Goal: Find specific page/section: Find specific page/section

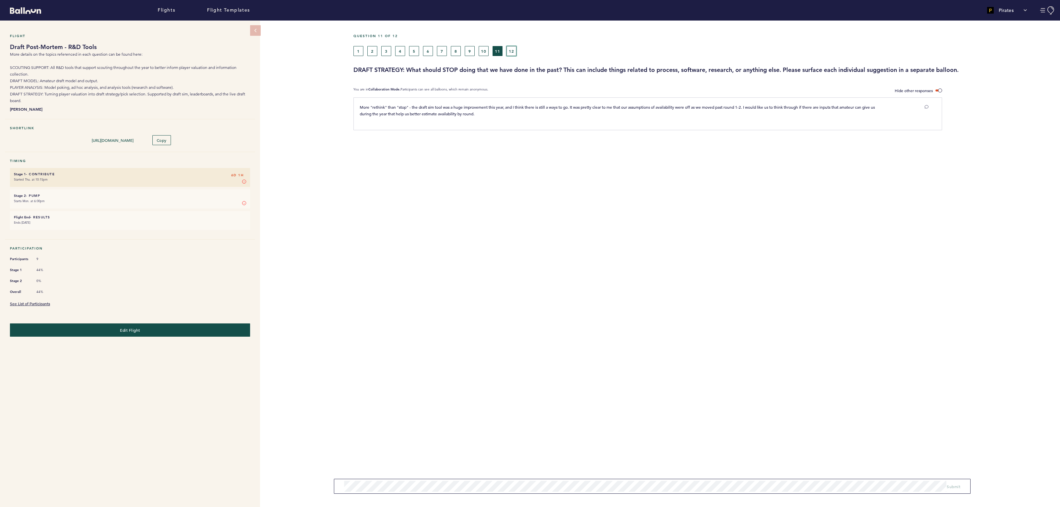
click at [511, 50] on button "12" at bounding box center [511, 51] width 10 height 10
click at [357, 50] on button "1" at bounding box center [358, 51] width 10 height 10
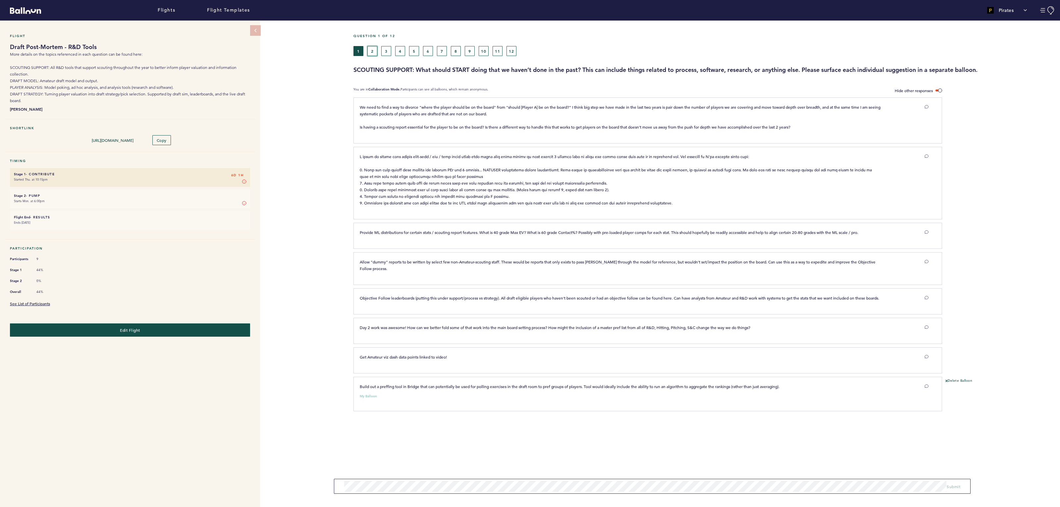
click at [372, 52] on button "2" at bounding box center [372, 51] width 10 height 10
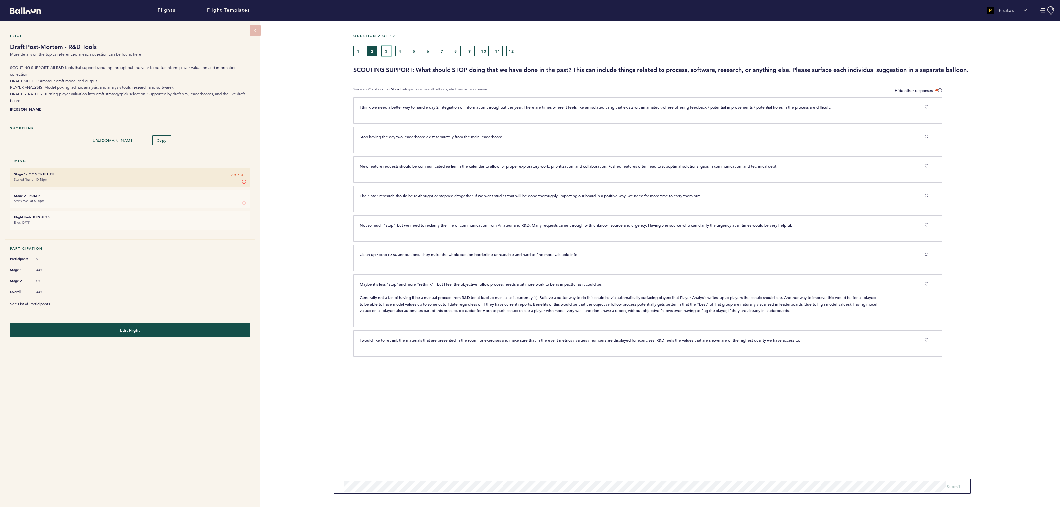
click at [385, 50] on button "3" at bounding box center [386, 51] width 10 height 10
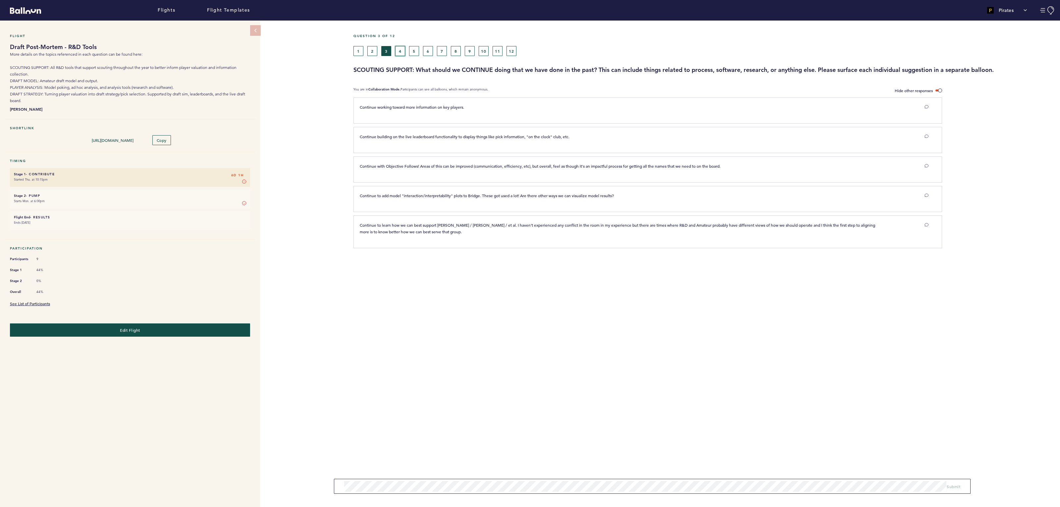
click at [400, 51] on button "4" at bounding box center [400, 51] width 10 height 10
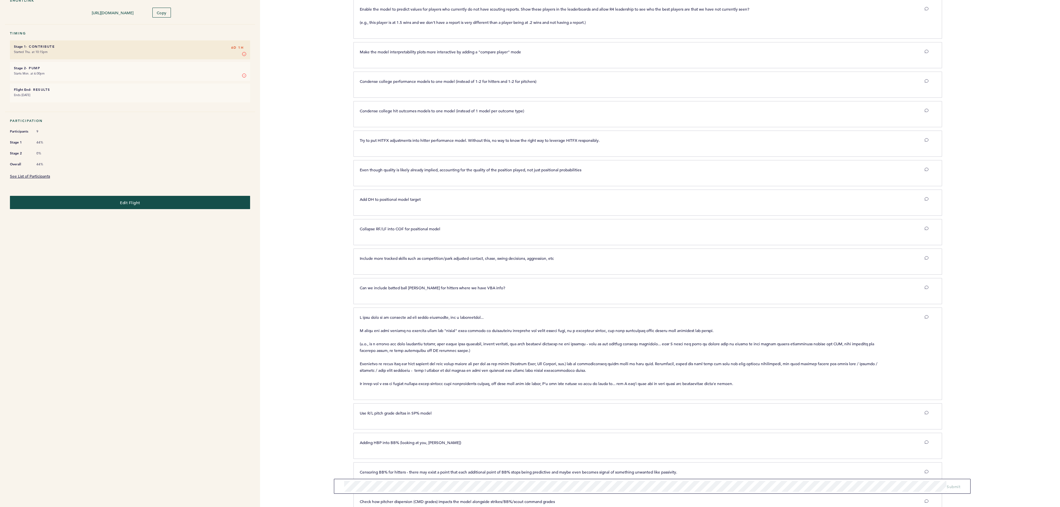
scroll to position [129, 0]
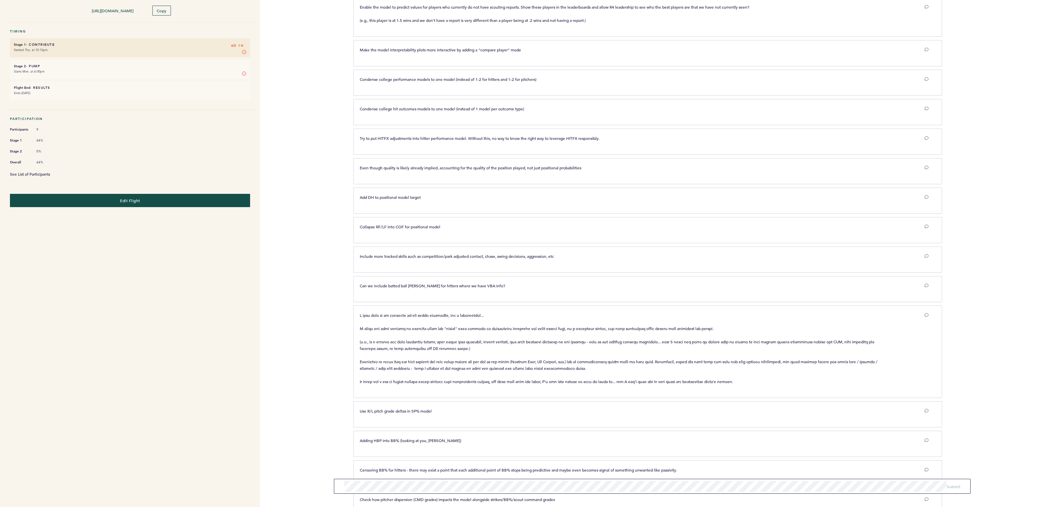
click at [36, 171] on link "See List of Participants" at bounding box center [30, 173] width 40 height 5
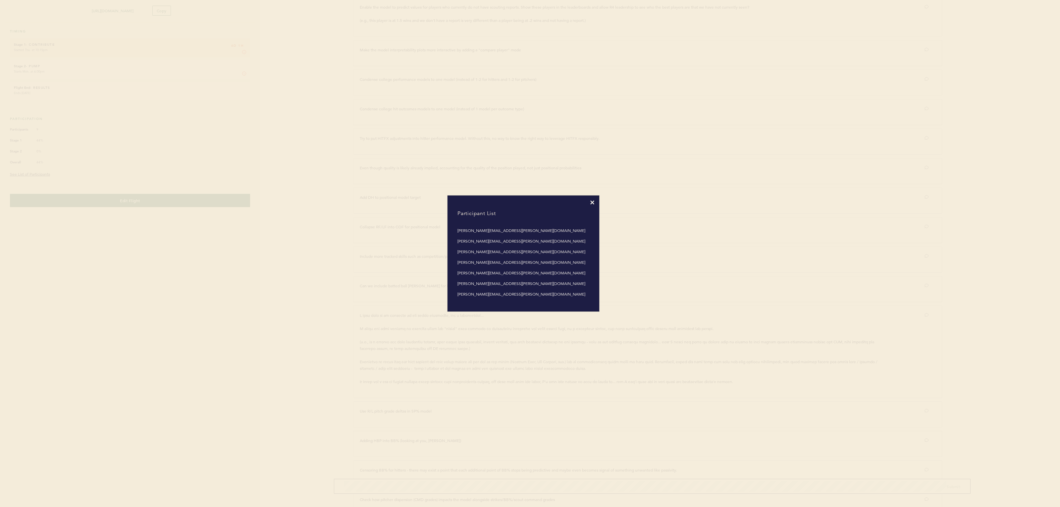
click at [593, 202] on icon at bounding box center [592, 202] width 4 height 4
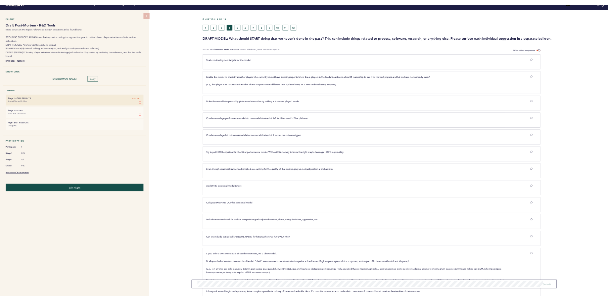
scroll to position [0, 0]
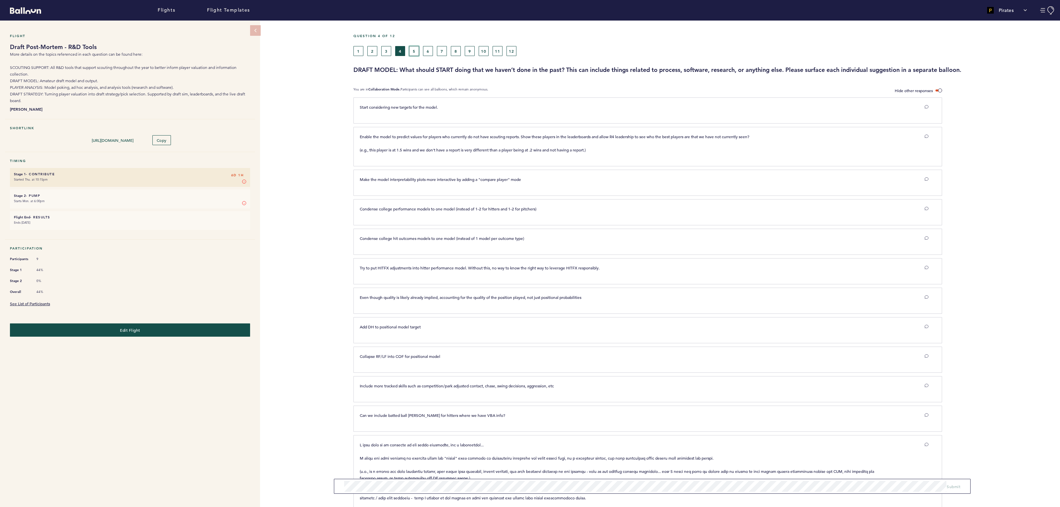
click at [415, 48] on button "5" at bounding box center [414, 51] width 10 height 10
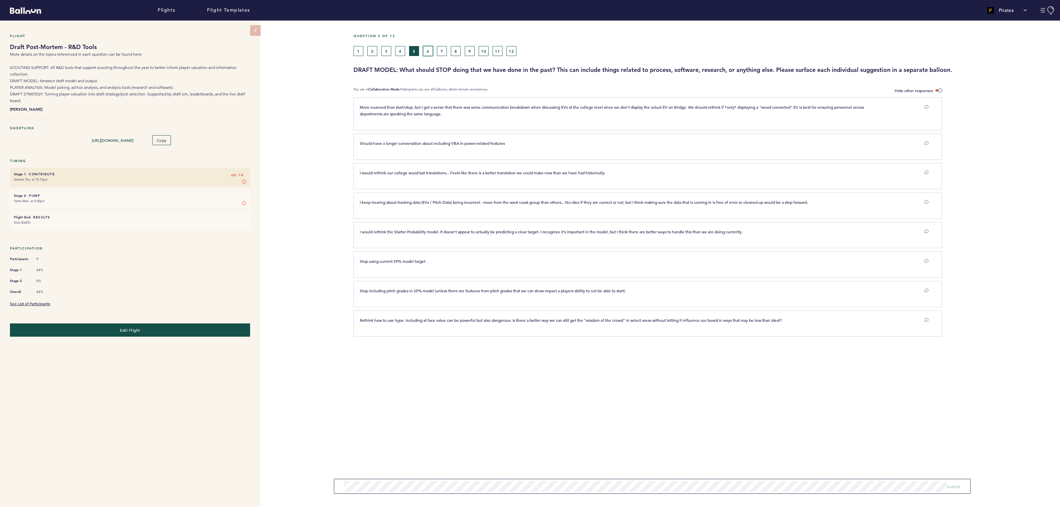
click at [426, 49] on button "6" at bounding box center [428, 51] width 10 height 10
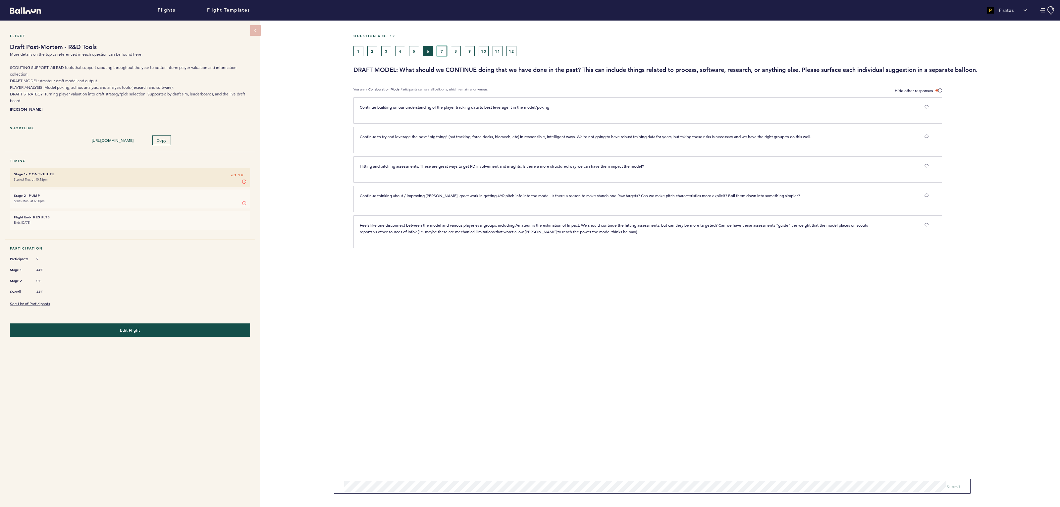
click at [442, 50] on button "7" at bounding box center [442, 51] width 10 height 10
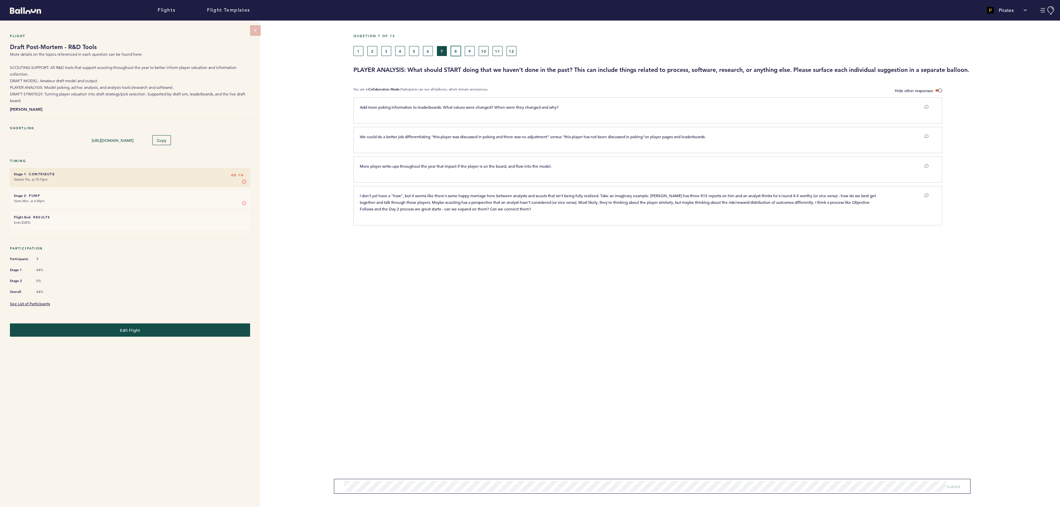
click at [454, 49] on button "8" at bounding box center [456, 51] width 10 height 10
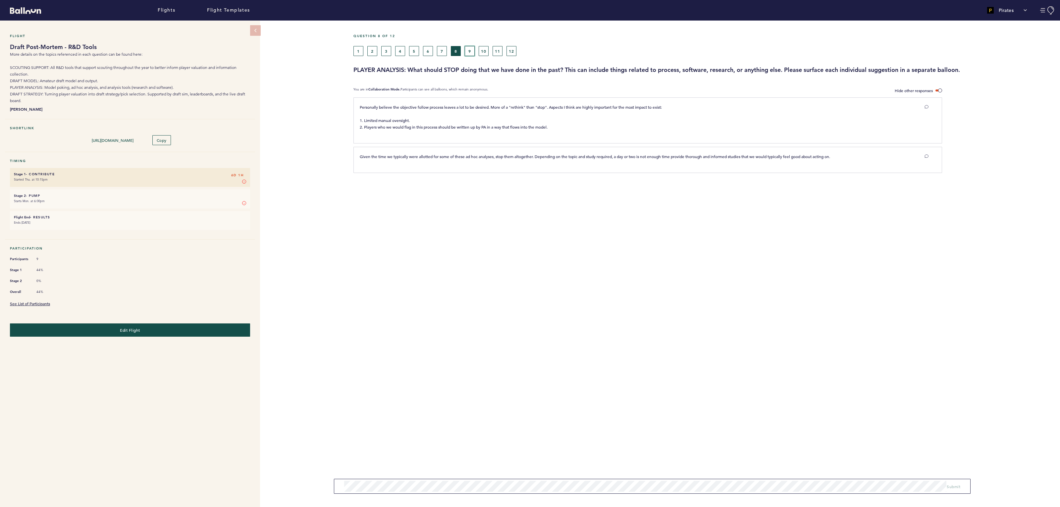
click at [469, 49] on button "9" at bounding box center [470, 51] width 10 height 10
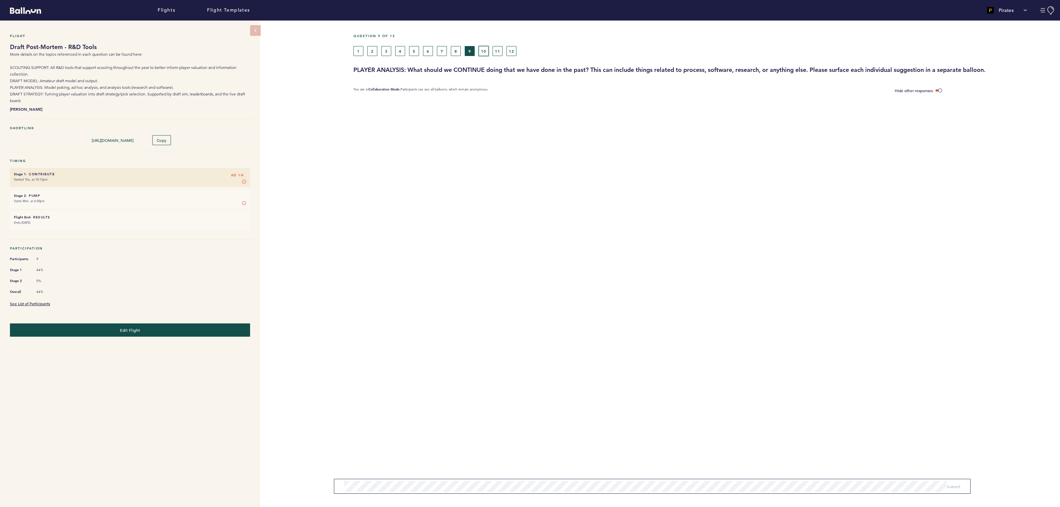
click at [486, 50] on button "10" at bounding box center [484, 51] width 10 height 10
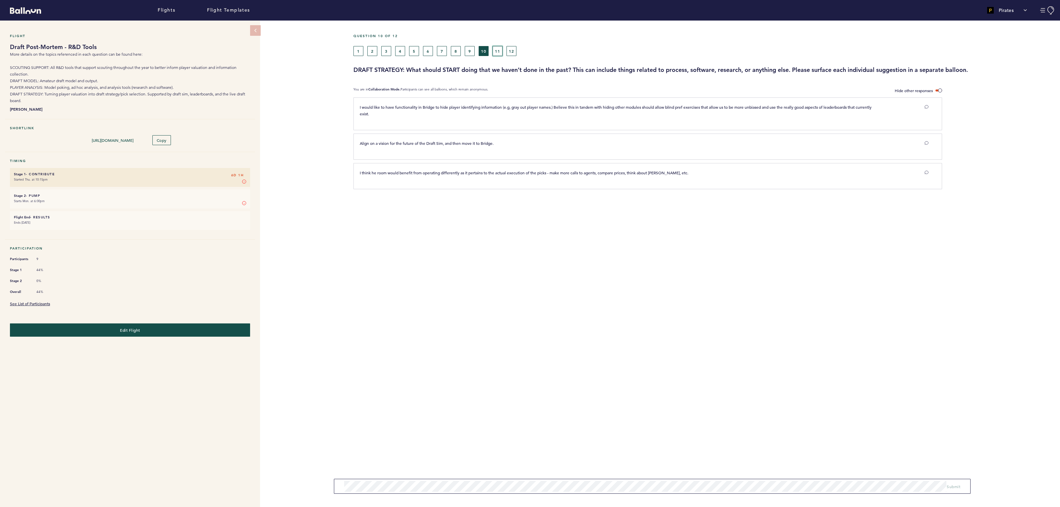
click at [499, 51] on button "11" at bounding box center [497, 51] width 10 height 10
click at [510, 50] on button "12" at bounding box center [511, 51] width 10 height 10
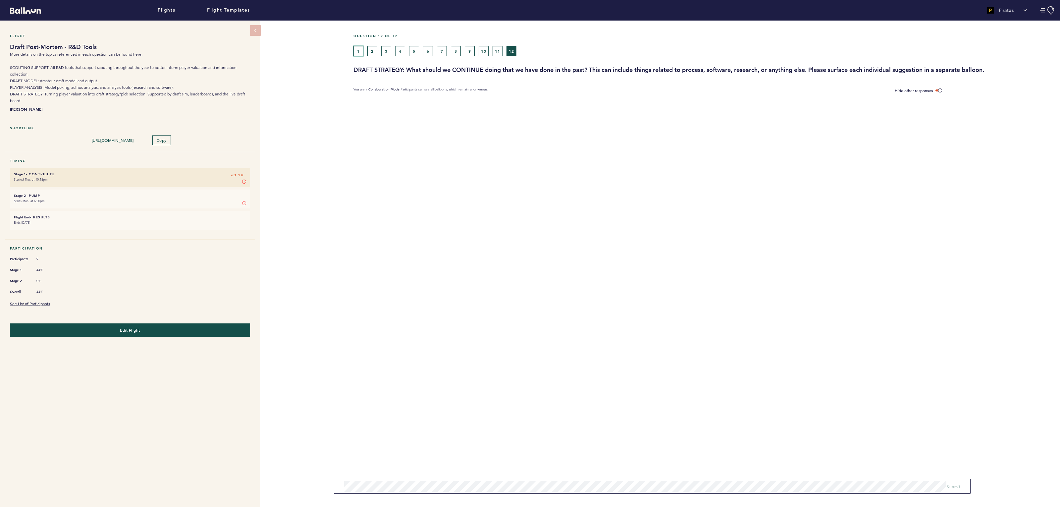
click at [362, 49] on button "1" at bounding box center [358, 51] width 10 height 10
